Goal: Information Seeking & Learning: Find specific fact

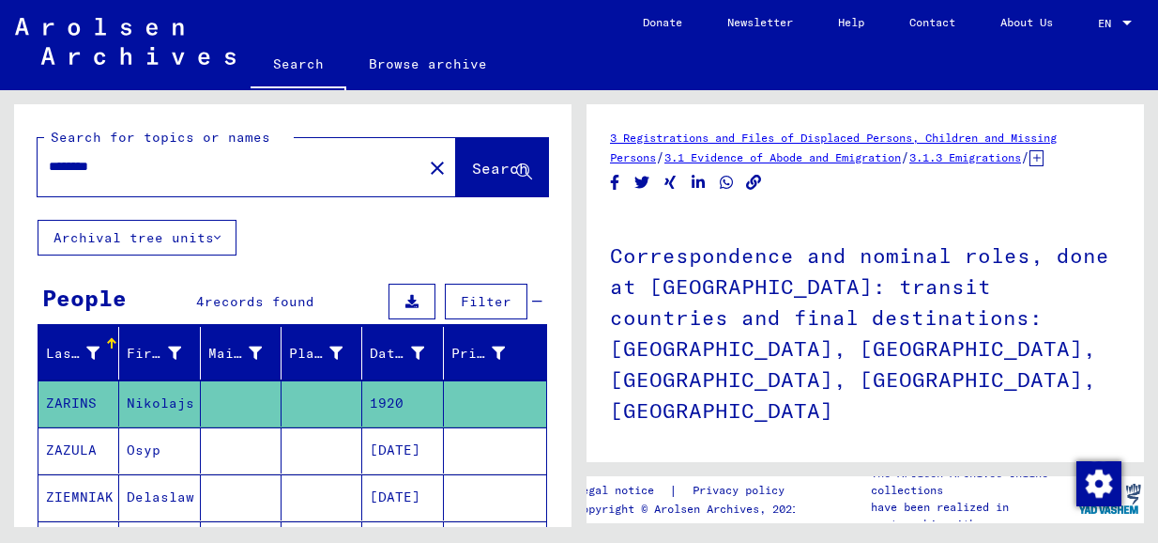
click at [214, 172] on input "********" at bounding box center [230, 167] width 362 height 20
type input "*"
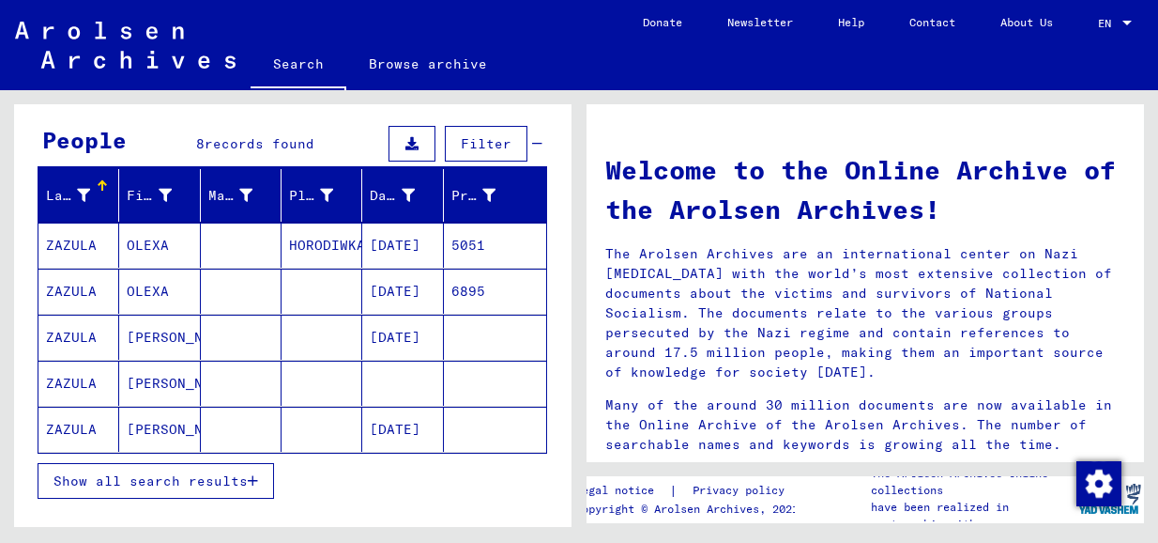
scroll to position [188, 0]
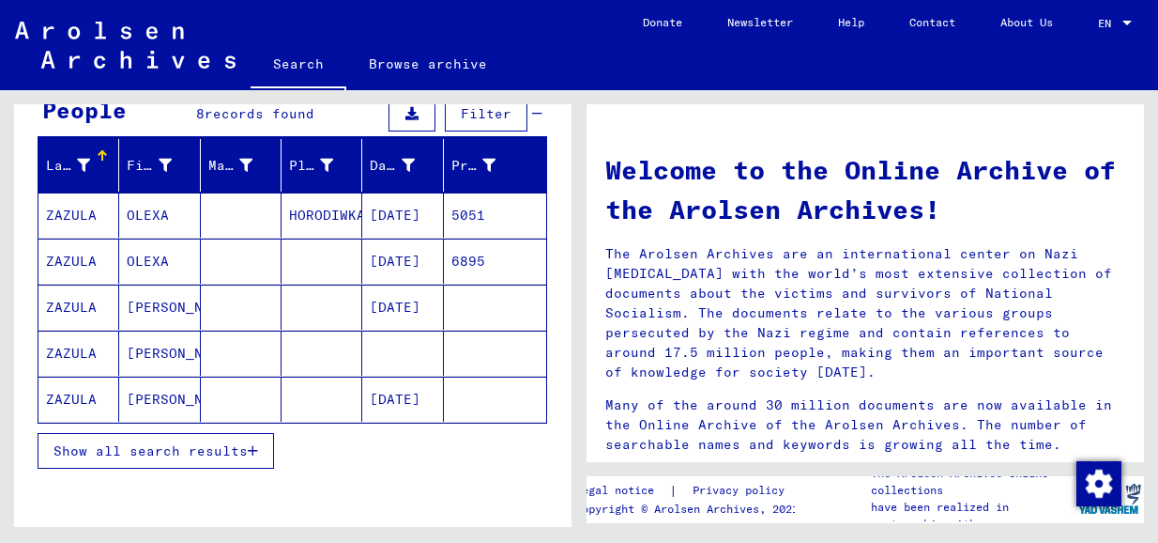
click at [67, 343] on mat-cell "ZAZULA" at bounding box center [78, 352] width 81 height 45
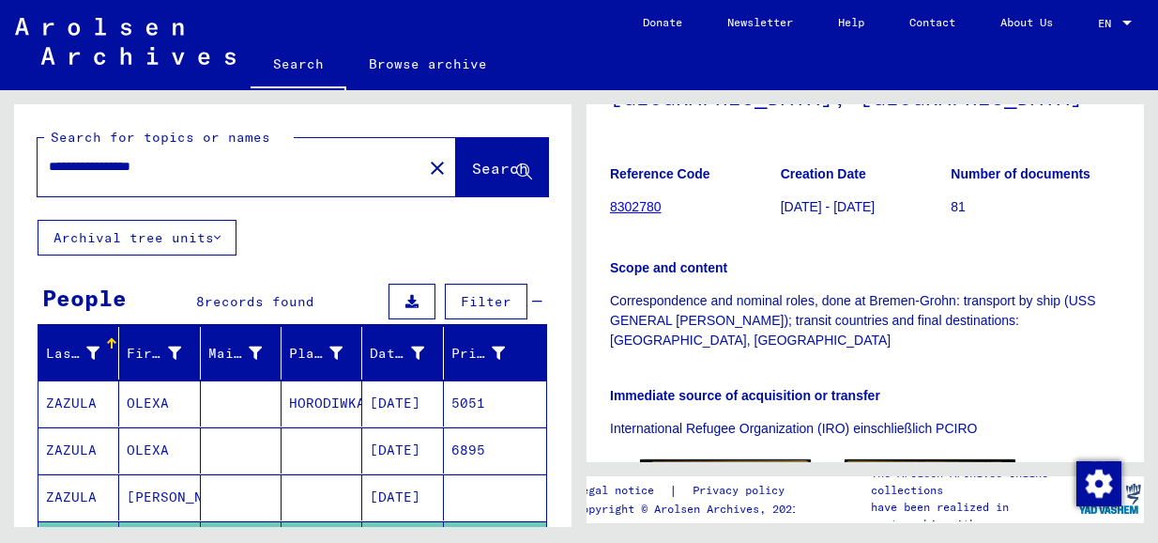
drag, startPoint x: 129, startPoint y: 168, endPoint x: 19, endPoint y: 162, distance: 110.0
click at [19, 162] on div "**********" at bounding box center [293, 161] width 558 height 115
type input "**********"
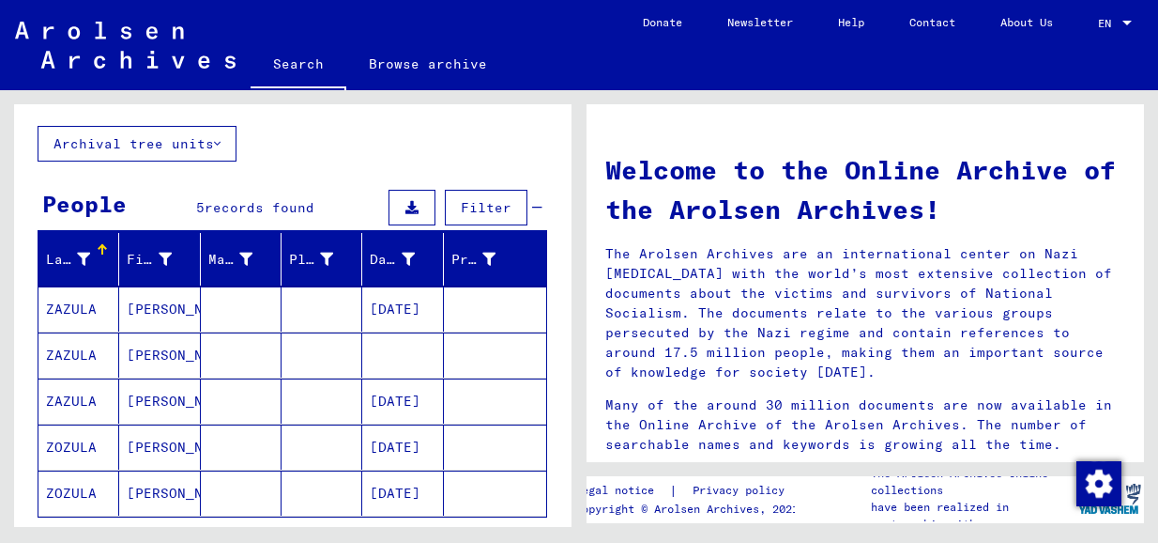
scroll to position [188, 0]
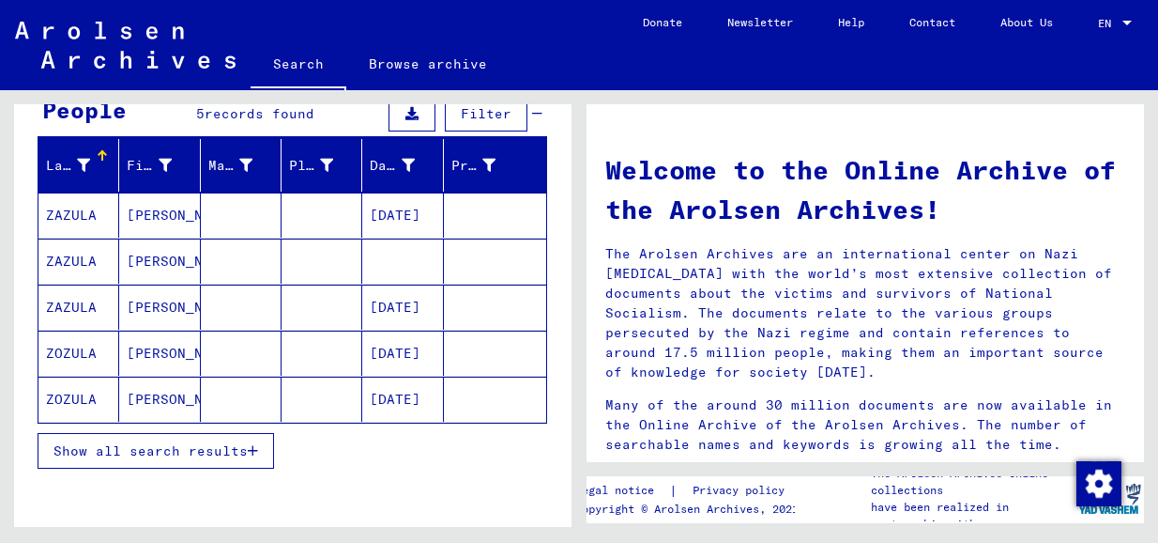
click at [84, 212] on mat-cell "ZAZULA" at bounding box center [78, 214] width 81 height 45
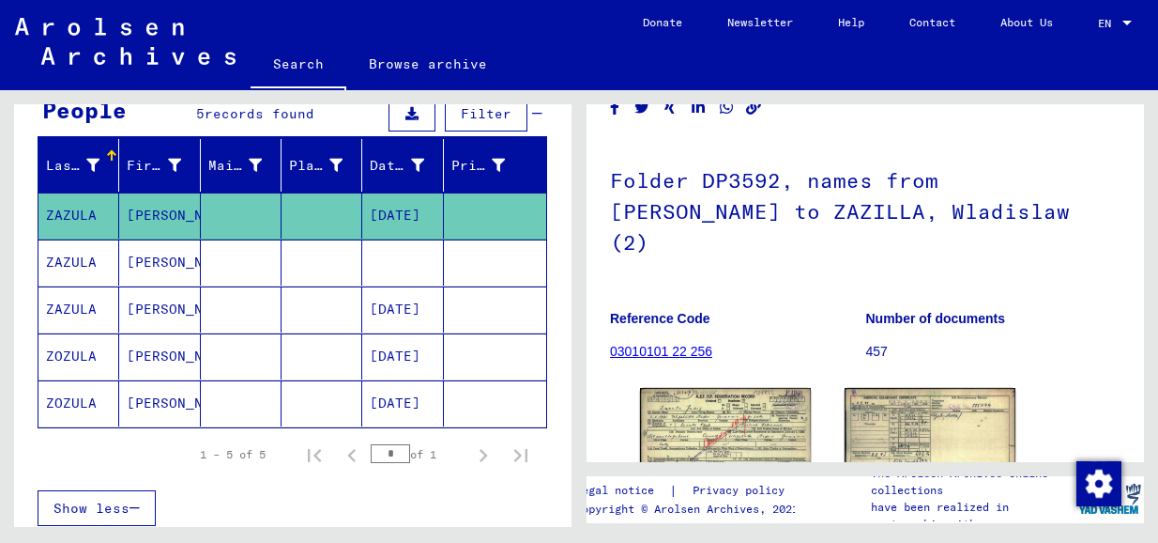
scroll to position [188, 0]
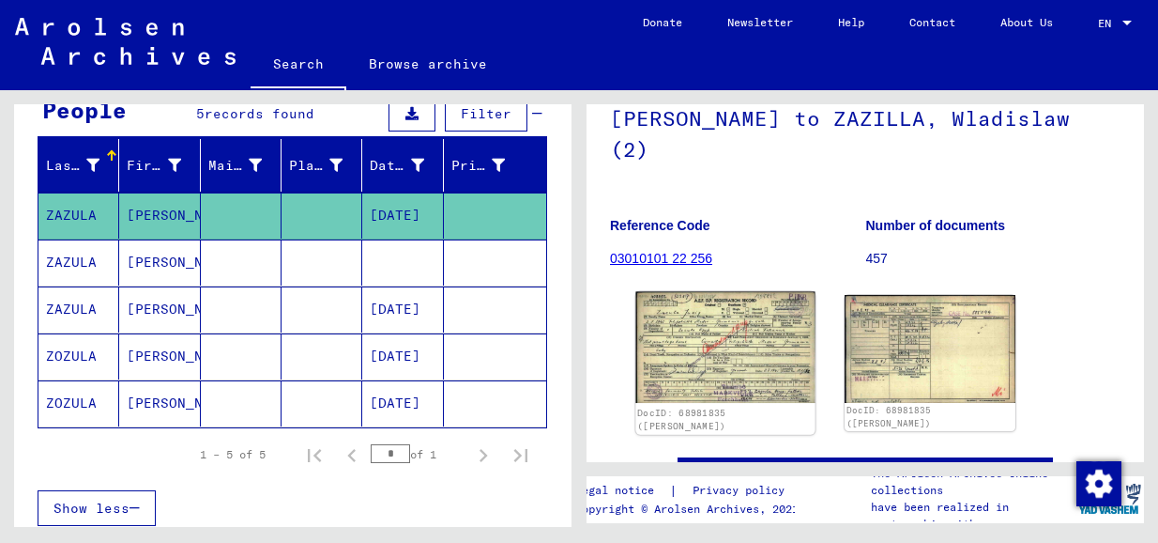
click at [713, 309] on img at bounding box center [724, 348] width 179 height 112
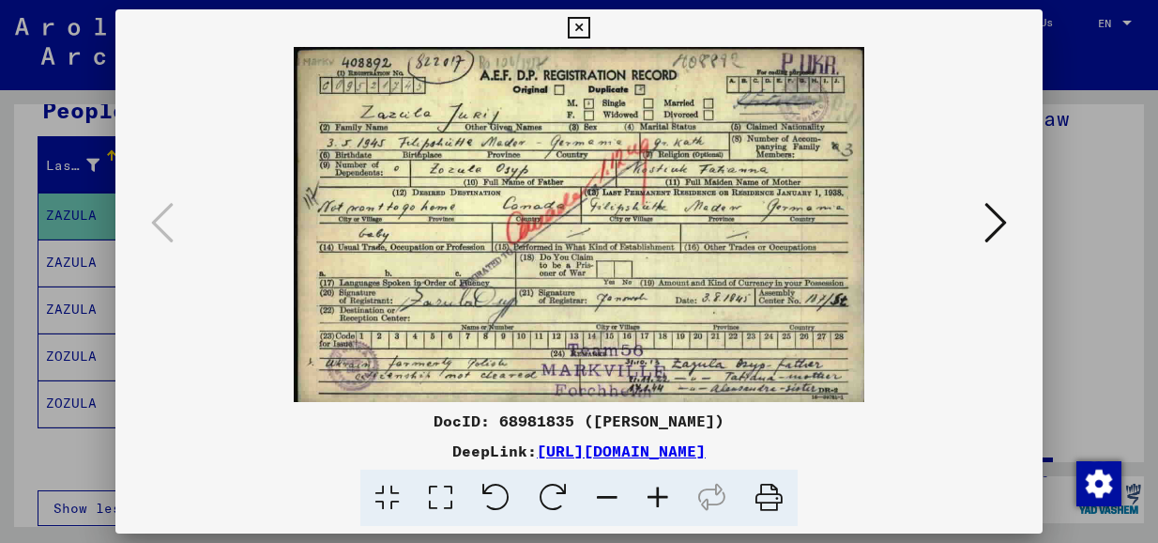
click at [997, 222] on icon at bounding box center [996, 222] width 23 height 45
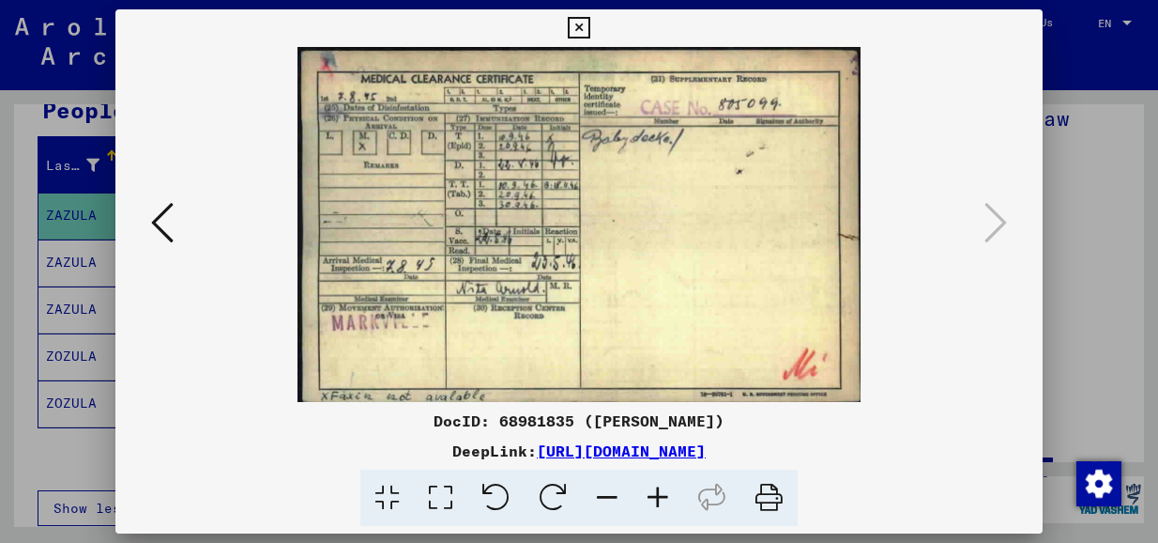
click at [157, 223] on icon at bounding box center [162, 222] width 23 height 45
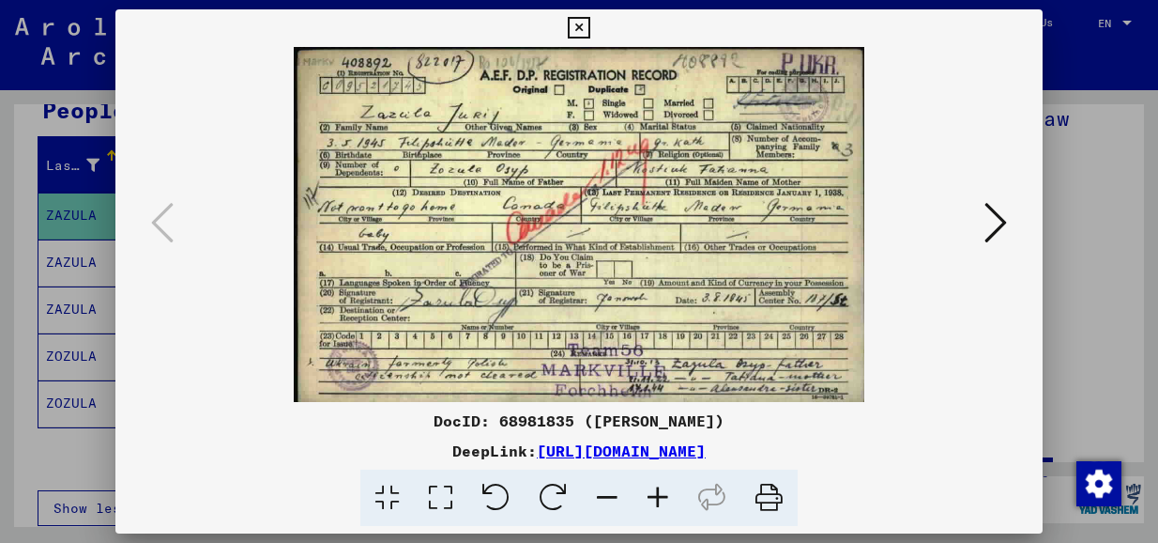
click at [995, 218] on icon at bounding box center [996, 222] width 23 height 45
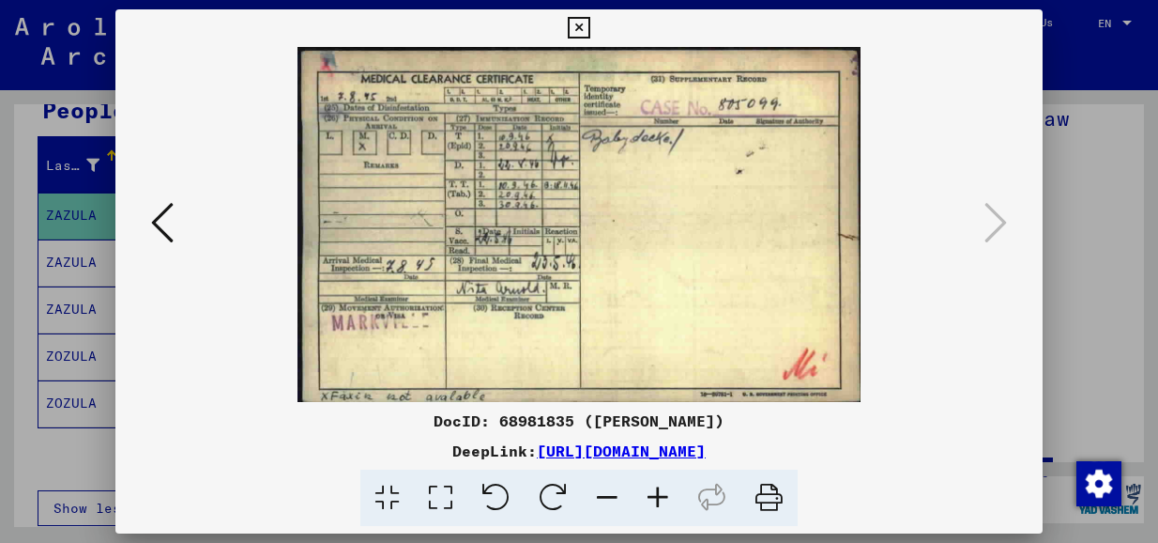
click at [157, 217] on icon at bounding box center [162, 222] width 23 height 45
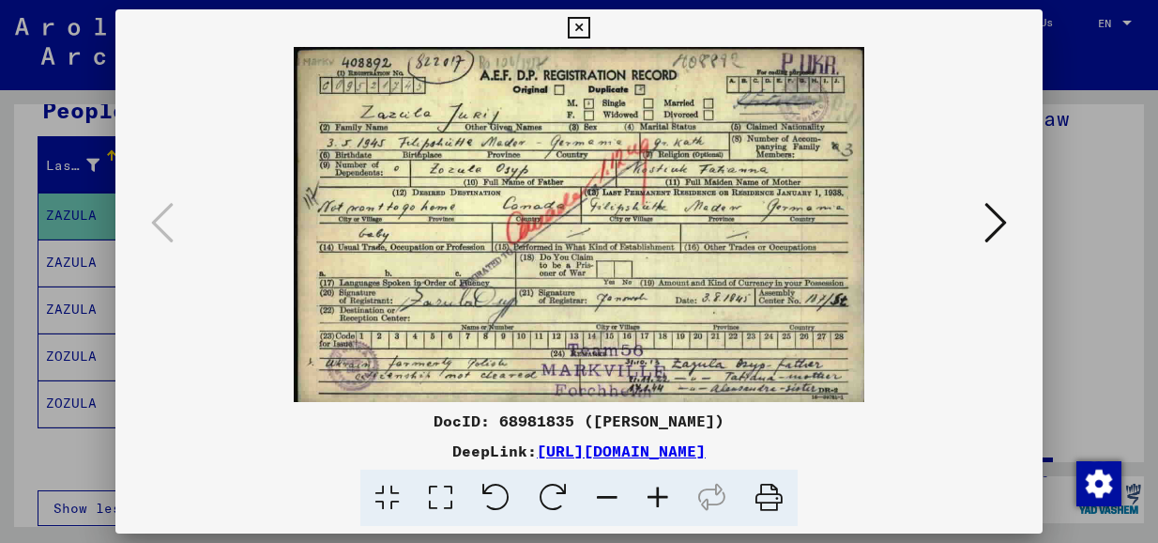
click at [992, 222] on icon at bounding box center [996, 222] width 23 height 45
